Goal: Task Accomplishment & Management: Manage account settings

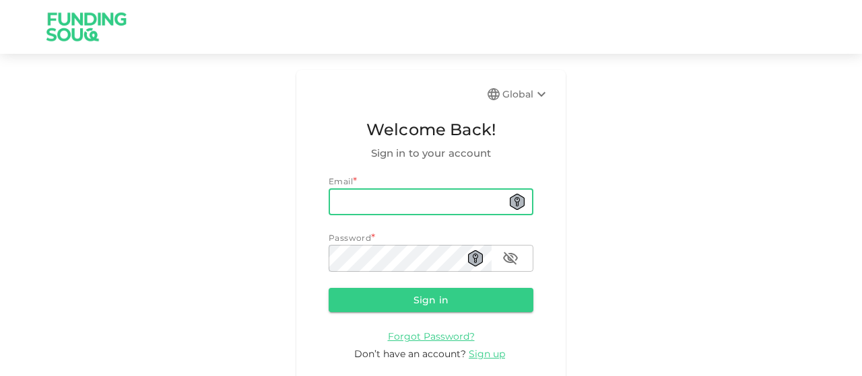
click at [357, 203] on input "email" at bounding box center [431, 201] width 205 height 27
type input "[EMAIL_ADDRESS][DOMAIN_NAME]"
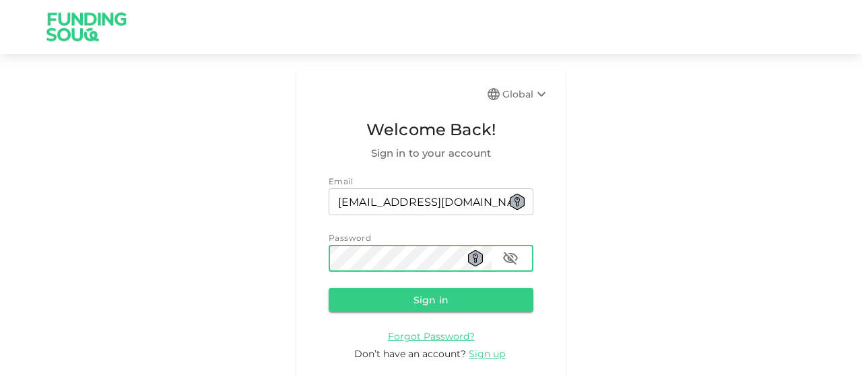
click at [329, 288] on button "Sign in" at bounding box center [431, 300] width 205 height 24
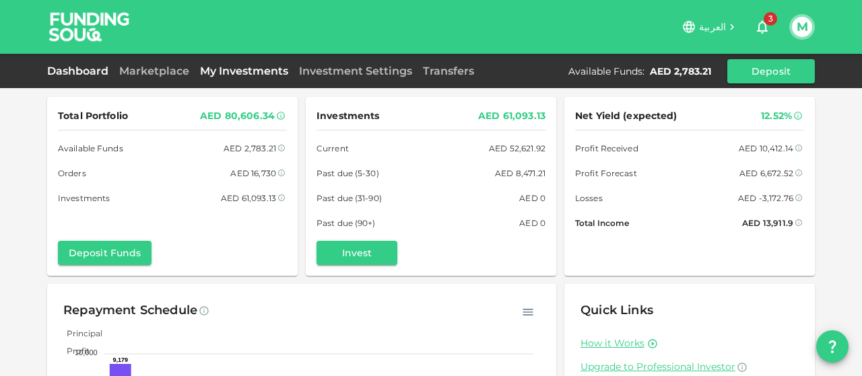
click at [259, 69] on link "My Investments" at bounding box center [244, 71] width 99 height 13
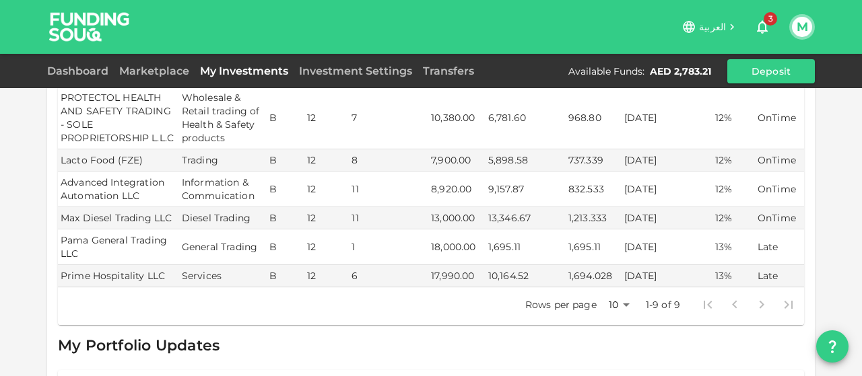
scroll to position [489, 0]
click at [94, 72] on link "Dashboard" at bounding box center [80, 71] width 67 height 13
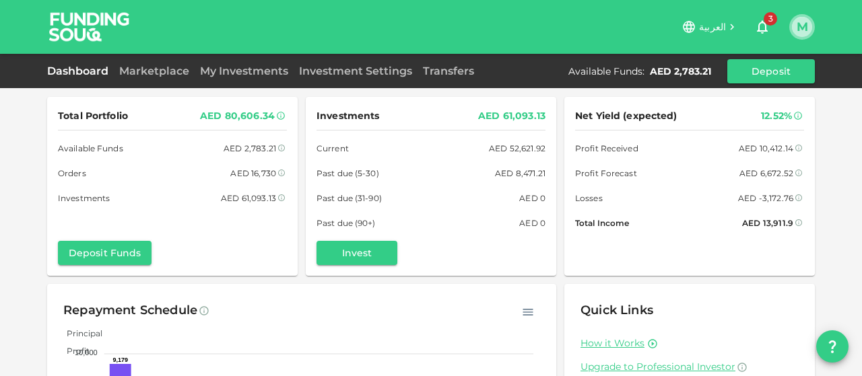
click at [801, 28] on button "M" at bounding box center [802, 27] width 20 height 20
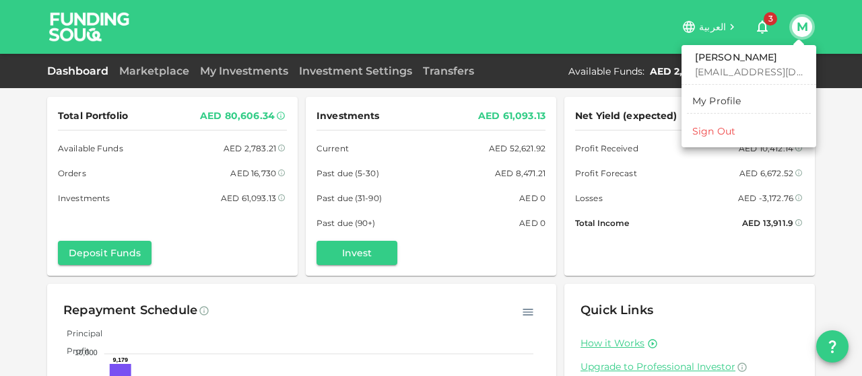
click at [766, 20] on div at bounding box center [431, 188] width 862 height 376
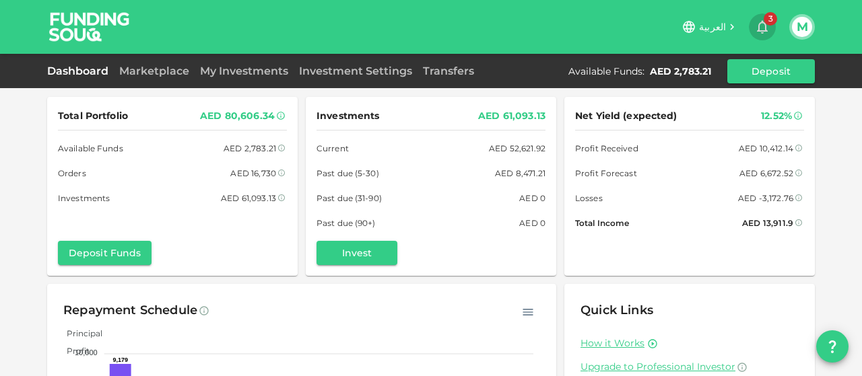
click at [766, 20] on span "3" at bounding box center [769, 18] width 13 height 13
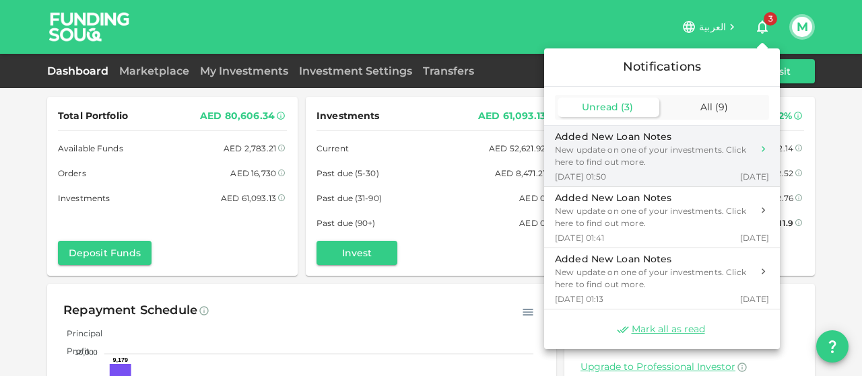
click at [684, 154] on div "New update on one of your investments. Click here to find out more." at bounding box center [653, 156] width 197 height 24
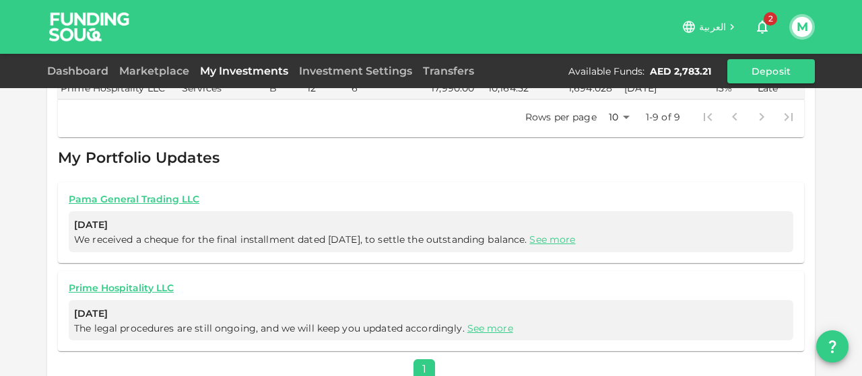
scroll to position [679, 0]
click at [240, 70] on link "My Investments" at bounding box center [244, 71] width 99 height 13
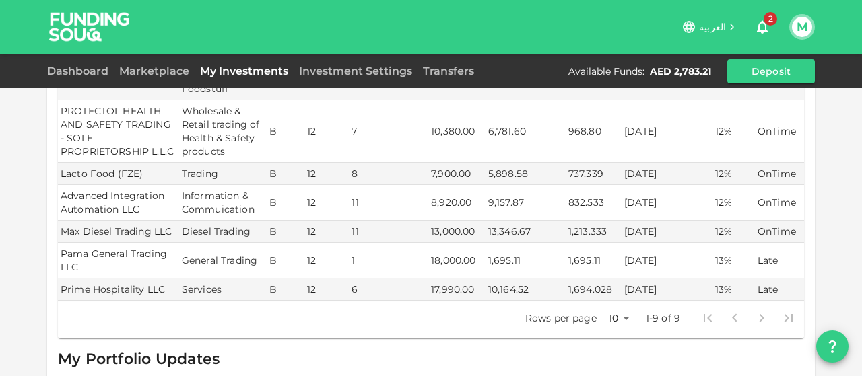
scroll to position [475, 0]
click at [798, 30] on button "M" at bounding box center [802, 27] width 20 height 20
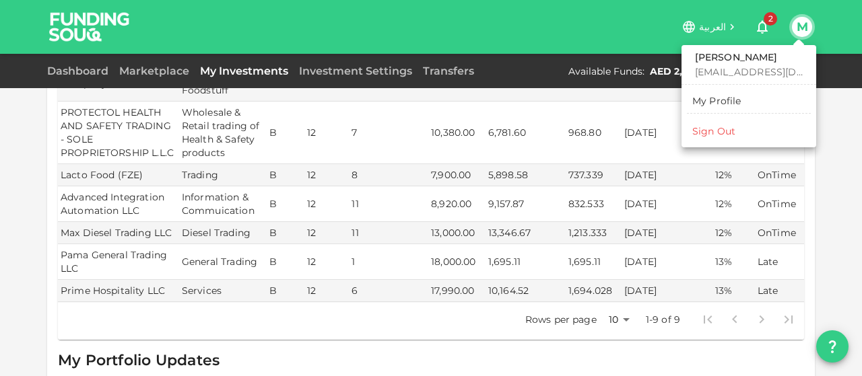
click at [719, 129] on div "Sign Out" at bounding box center [713, 131] width 43 height 13
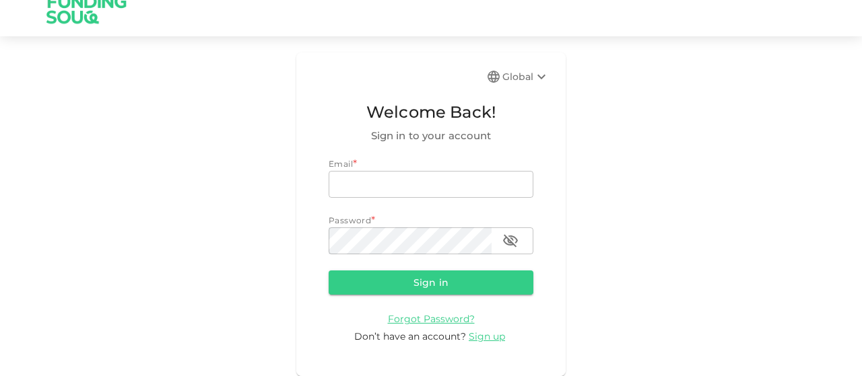
scroll to position [18, 0]
